Goal: Understand process/instructions: Learn about a topic

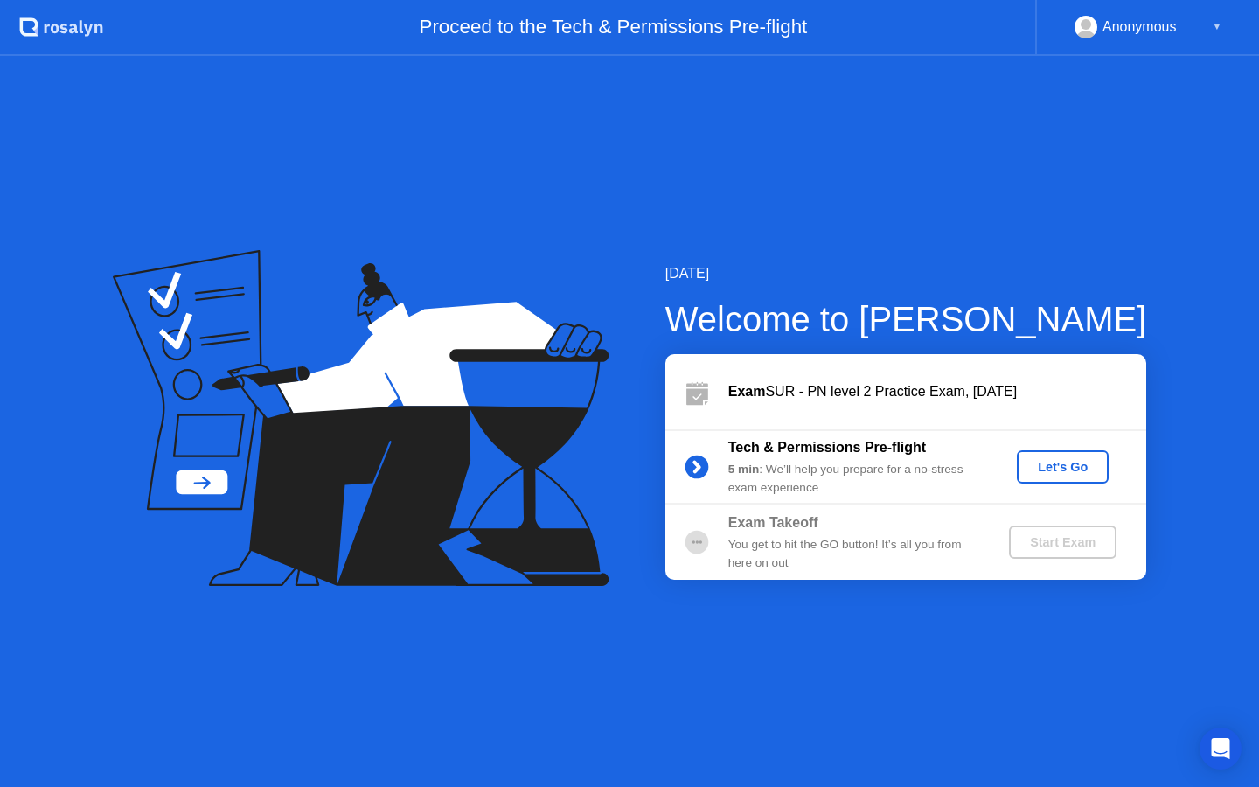
click at [1087, 470] on div "Let's Go" at bounding box center [1063, 467] width 78 height 14
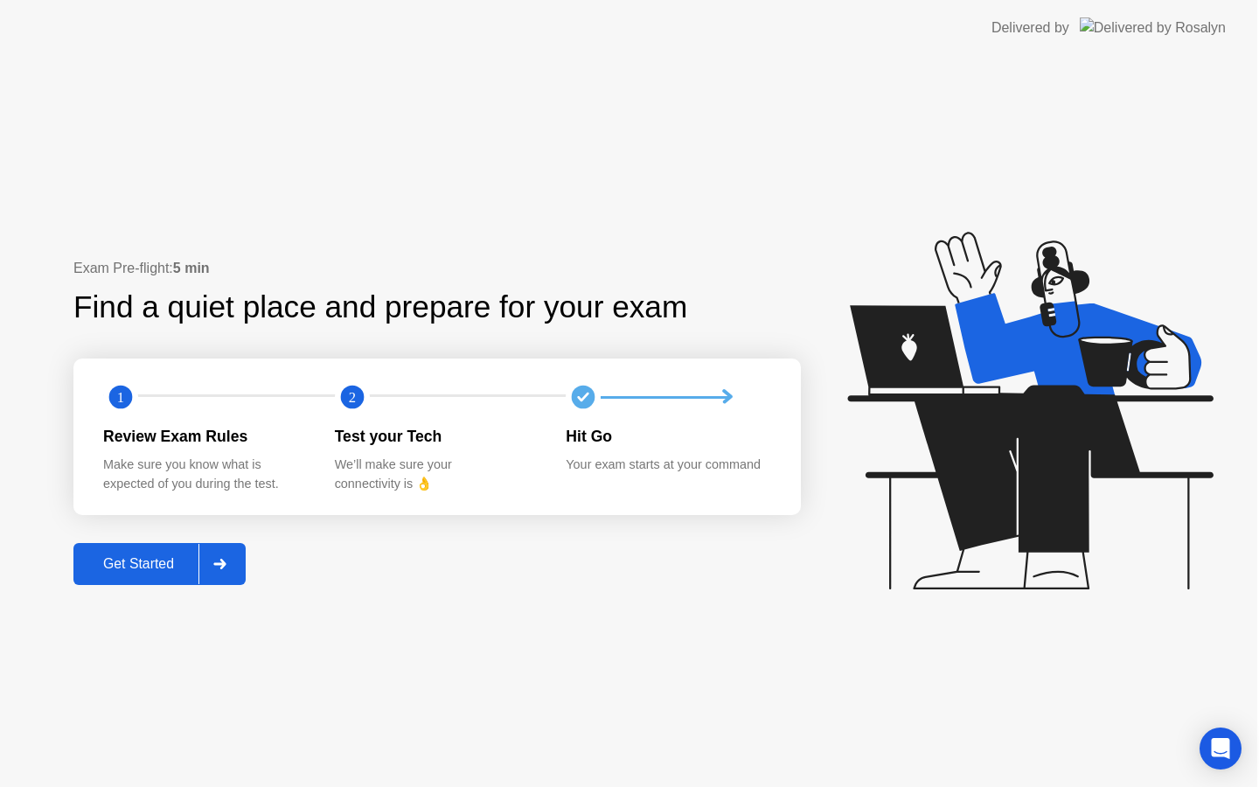
click at [1068, 465] on icon at bounding box center [1029, 411] width 365 height 358
click at [150, 547] on button "Get Started" at bounding box center [160, 564] width 172 height 42
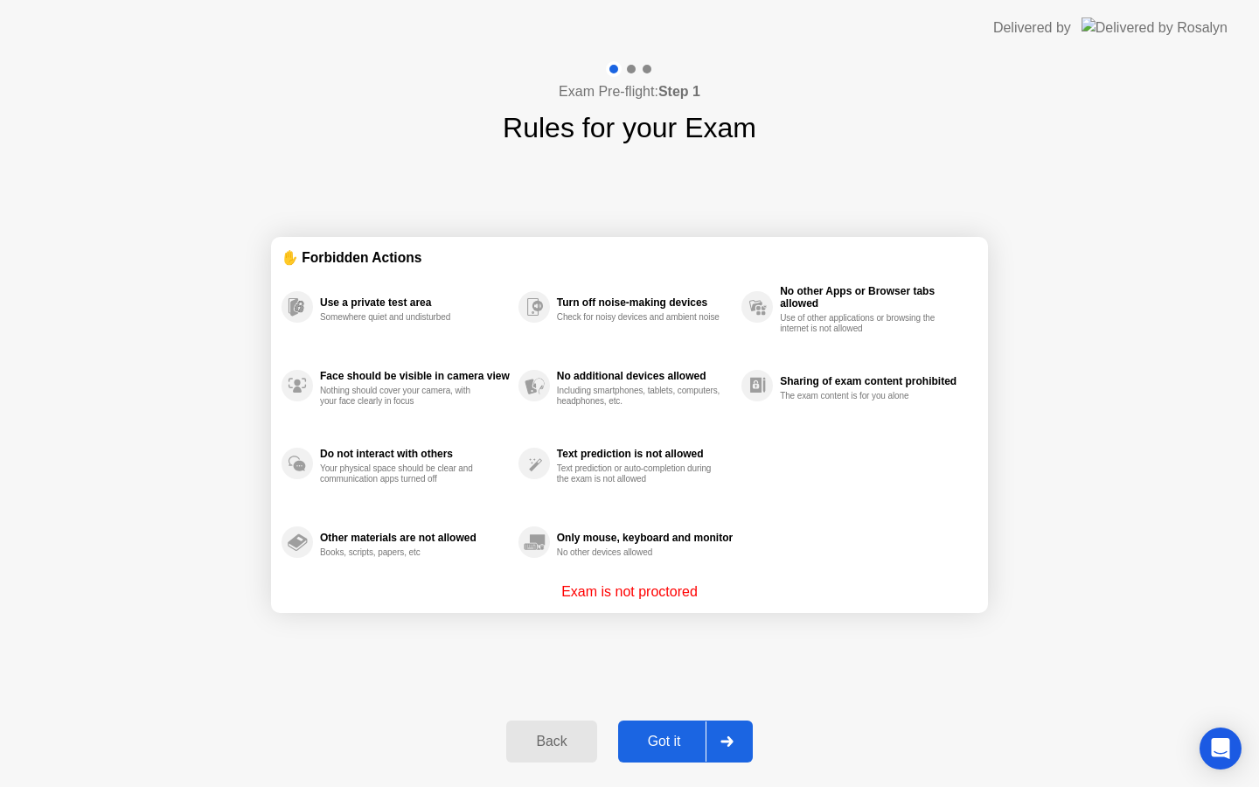
click at [732, 727] on div at bounding box center [727, 741] width 42 height 40
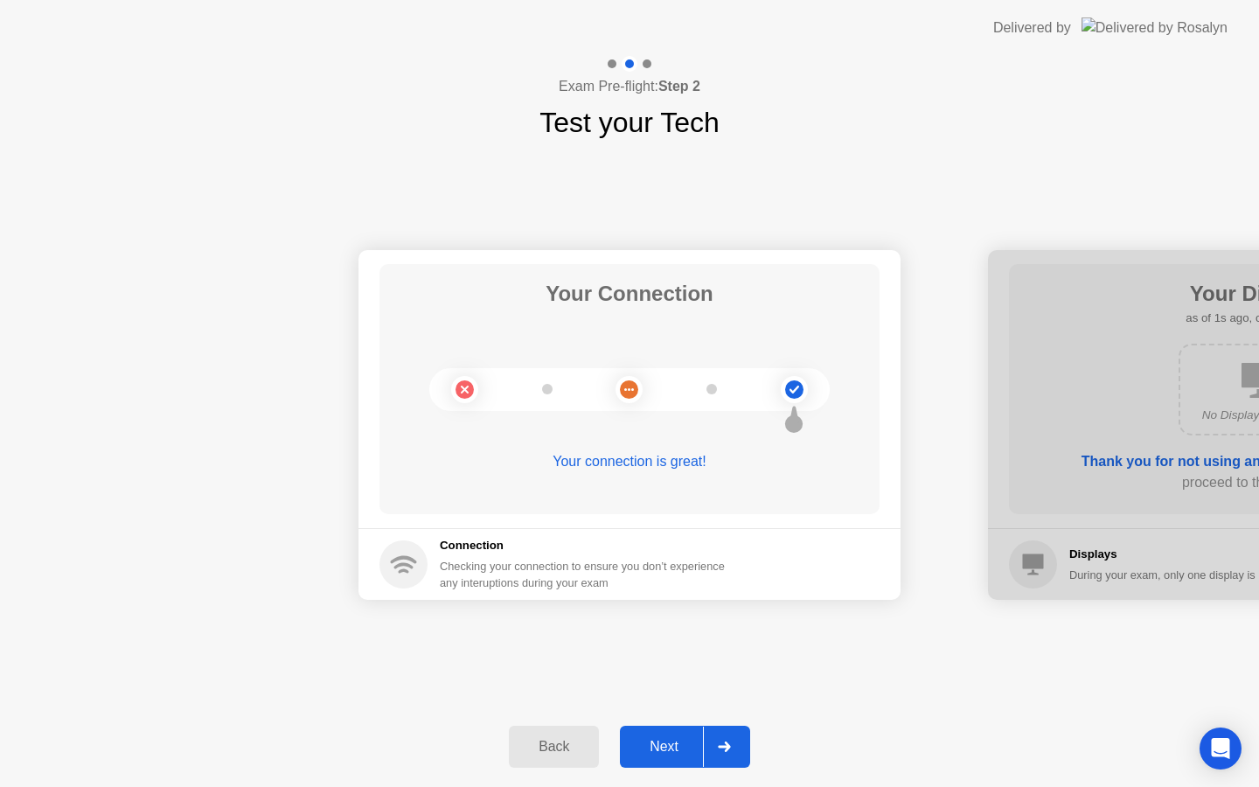
click at [741, 749] on div at bounding box center [724, 747] width 42 height 40
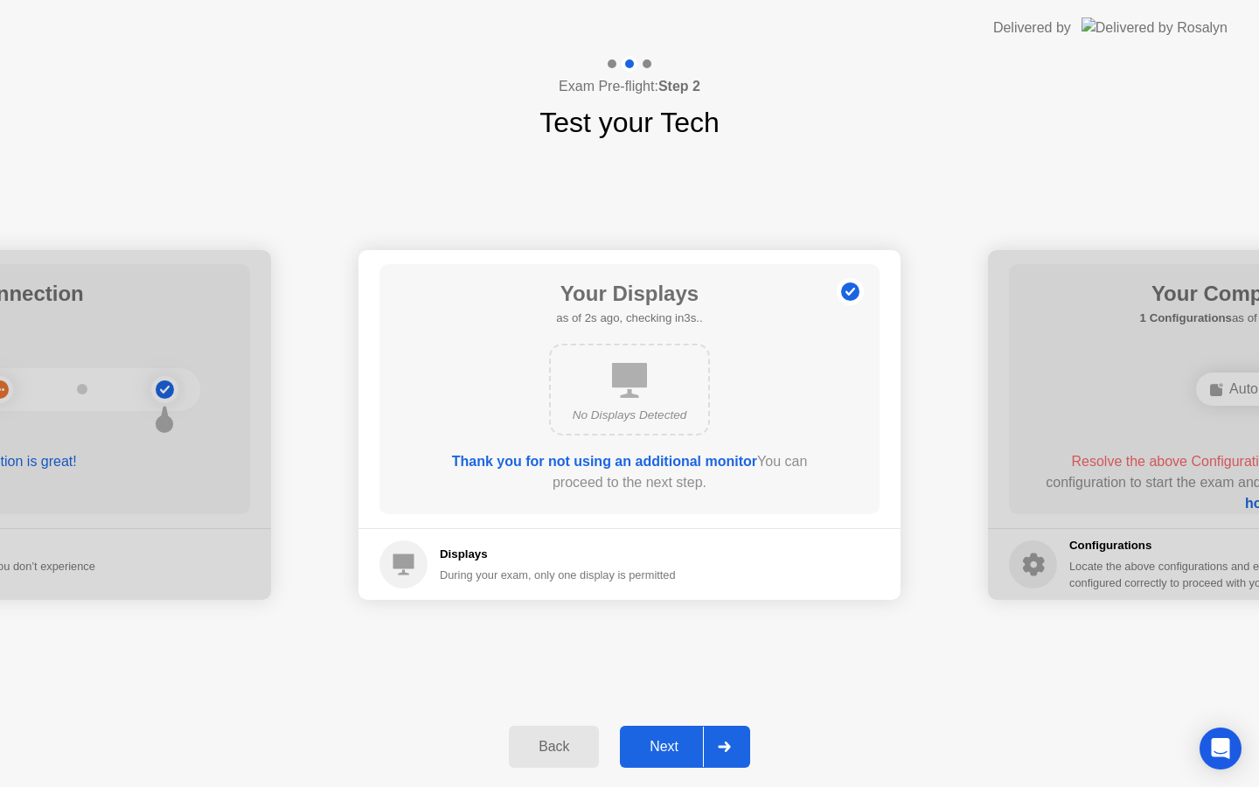
click at [692, 744] on div "Next" at bounding box center [664, 747] width 78 height 16
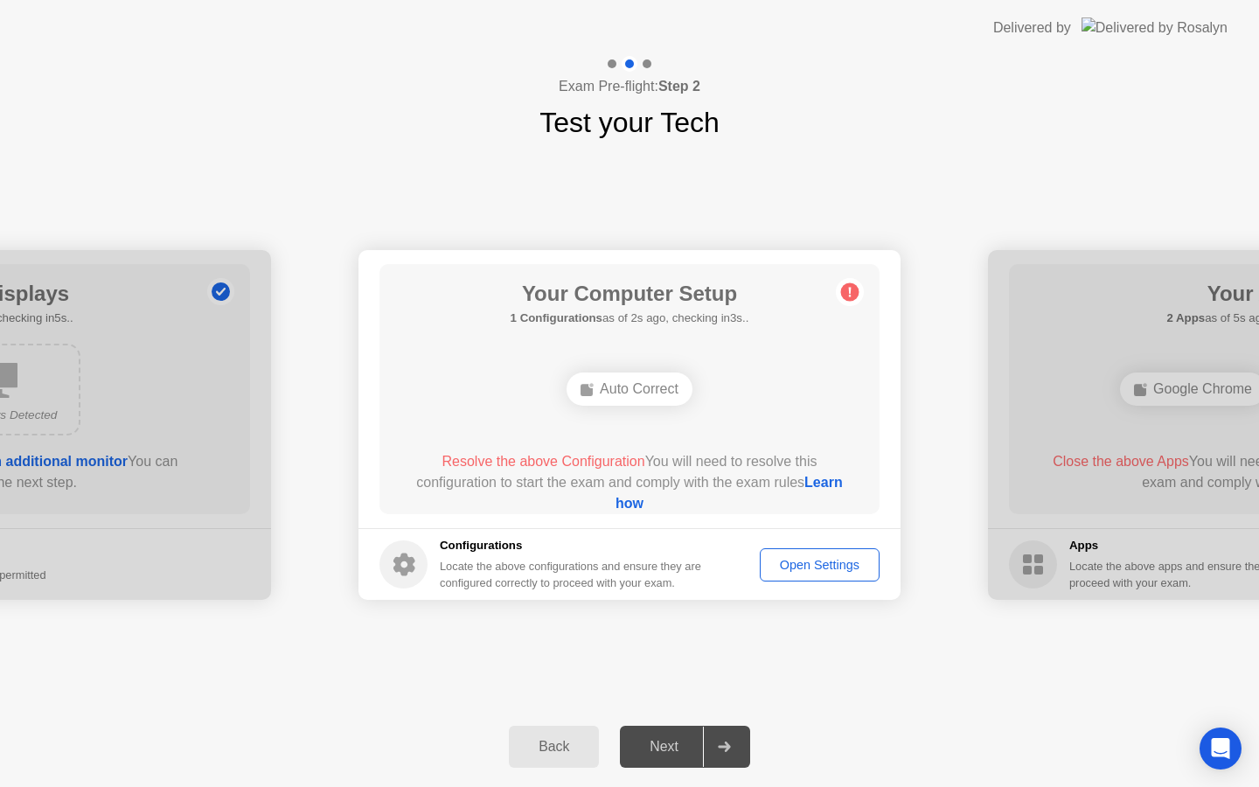
click at [640, 379] on div "Auto Correct" at bounding box center [630, 388] width 126 height 33
click at [788, 568] on div "Open Settings" at bounding box center [820, 565] width 108 height 14
click at [730, 757] on div at bounding box center [724, 747] width 42 height 40
click at [822, 558] on div "Open Settings" at bounding box center [820, 565] width 108 height 14
click at [827, 566] on div "Open Settings" at bounding box center [820, 565] width 108 height 14
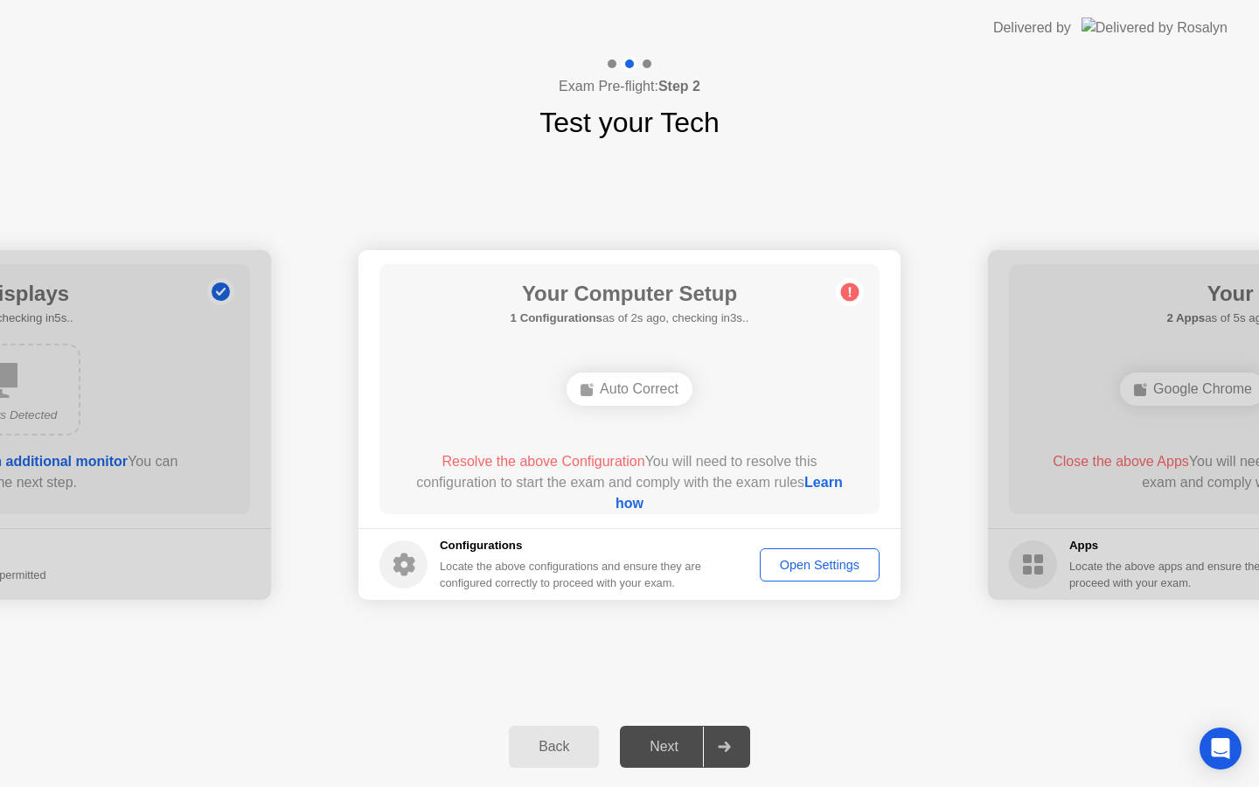
click at [592, 386] on div "Auto Correct" at bounding box center [630, 388] width 126 height 33
click at [782, 563] on div "Open Settings" at bounding box center [820, 565] width 108 height 14
click at [833, 558] on div "Open Settings" at bounding box center [820, 565] width 108 height 14
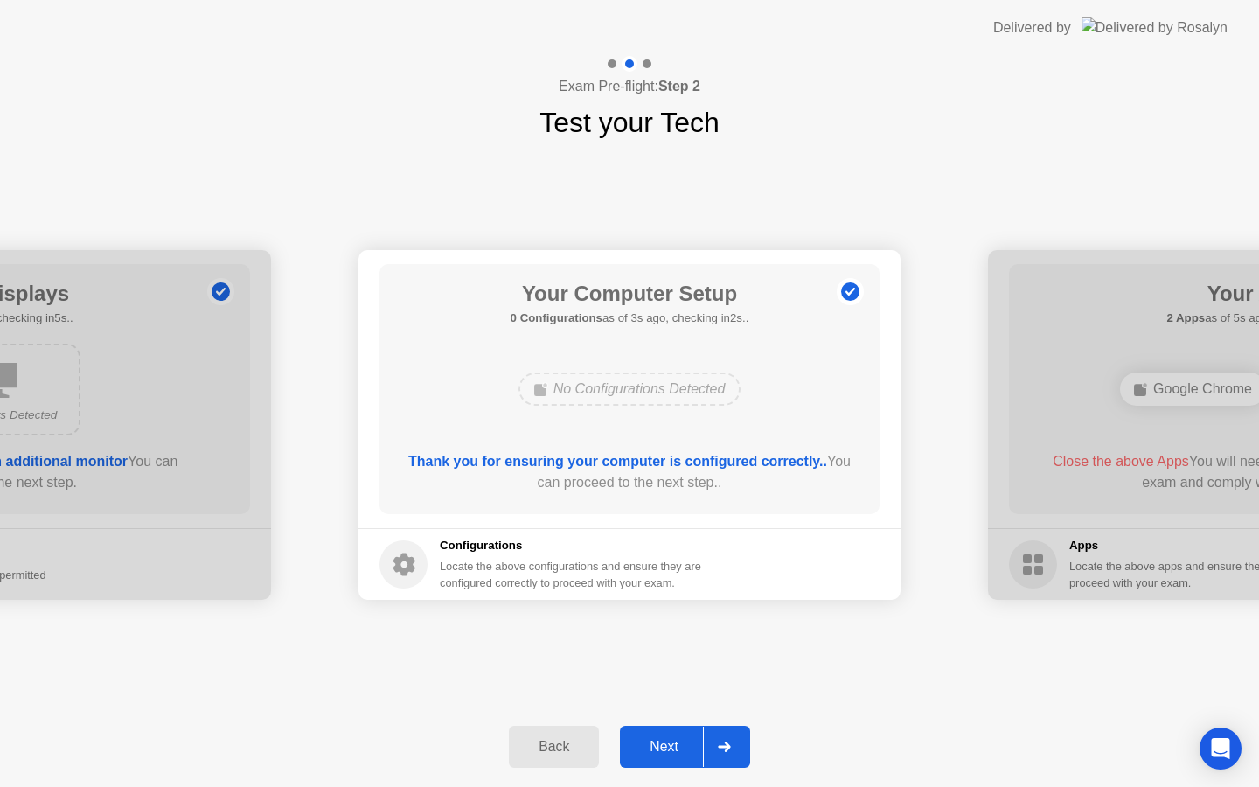
click at [636, 763] on button "Next" at bounding box center [685, 747] width 130 height 42
